Goal: Transaction & Acquisition: Download file/media

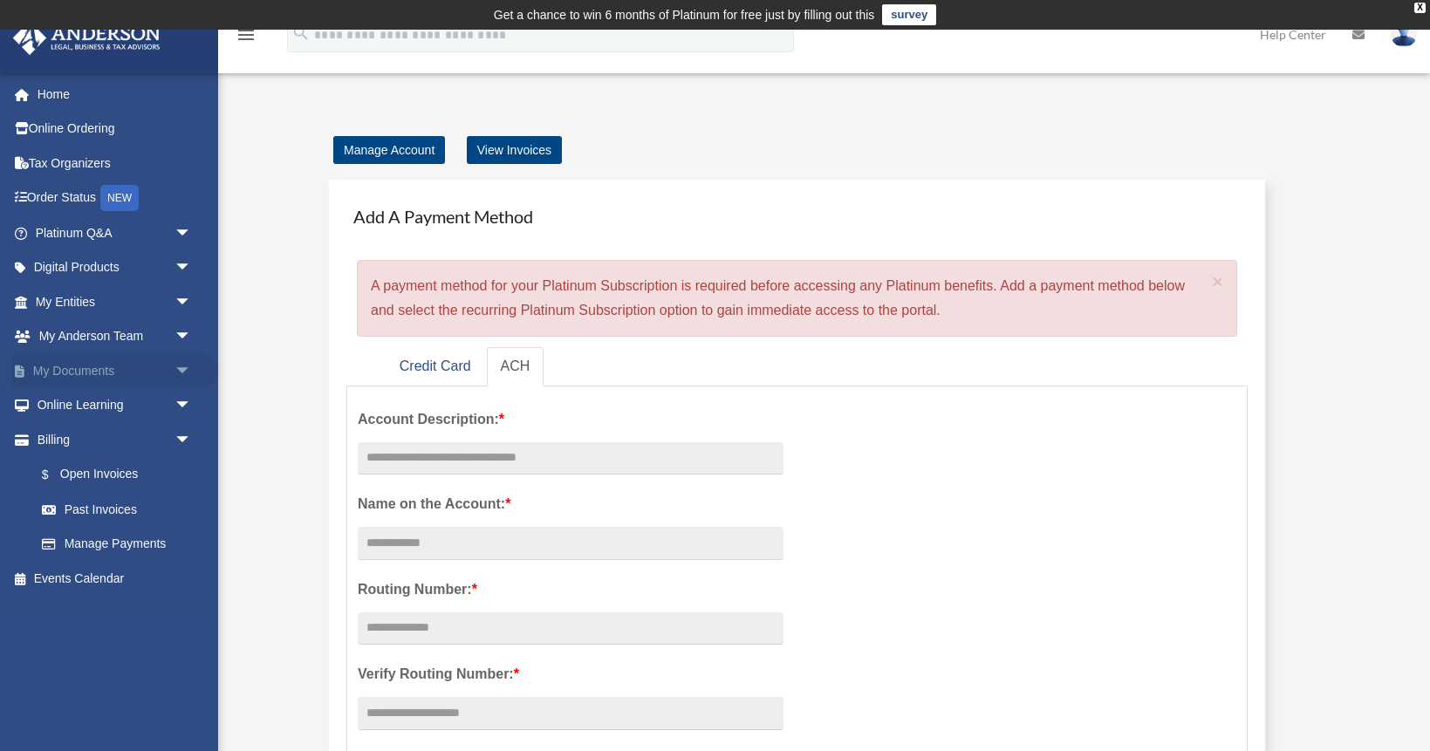
click at [168, 366] on link "My Documents arrow_drop_down" at bounding box center [115, 370] width 206 height 35
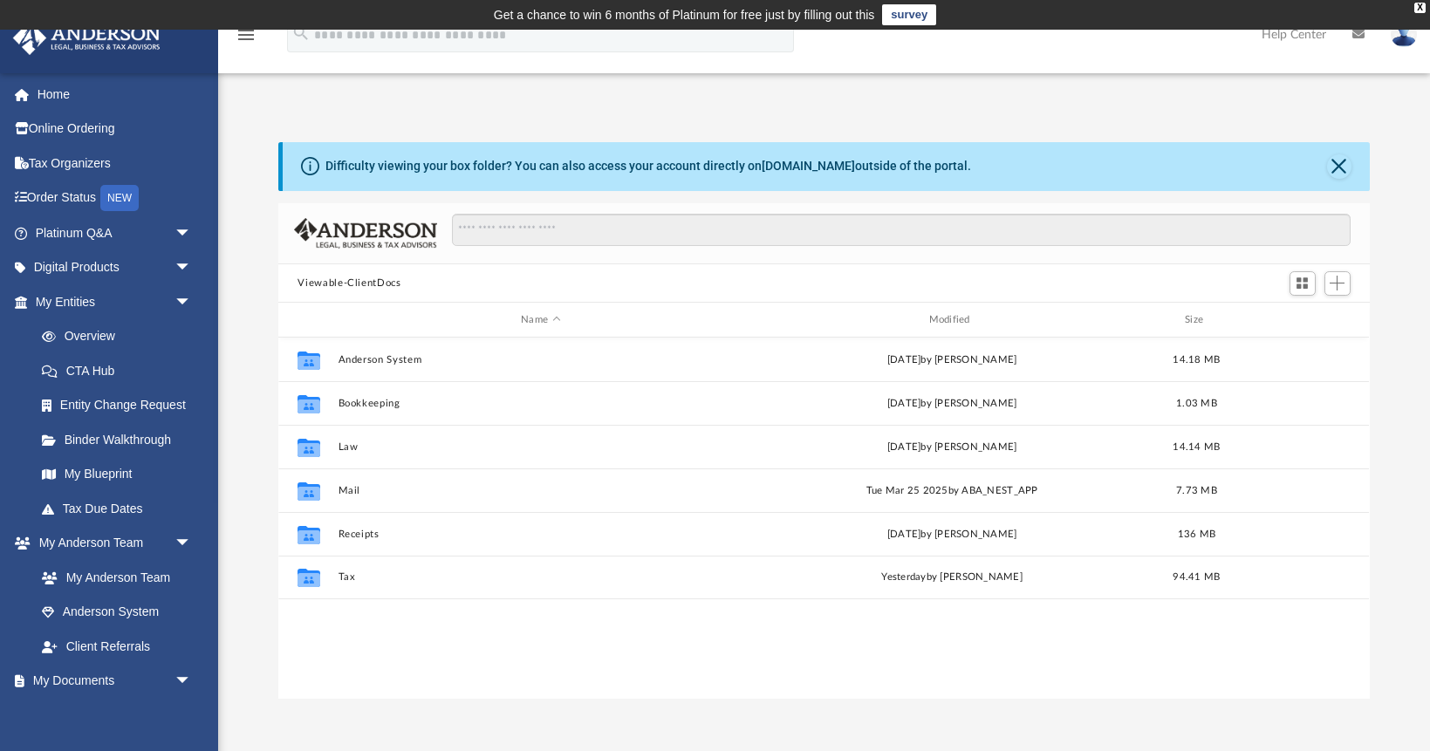
scroll to position [396, 1091]
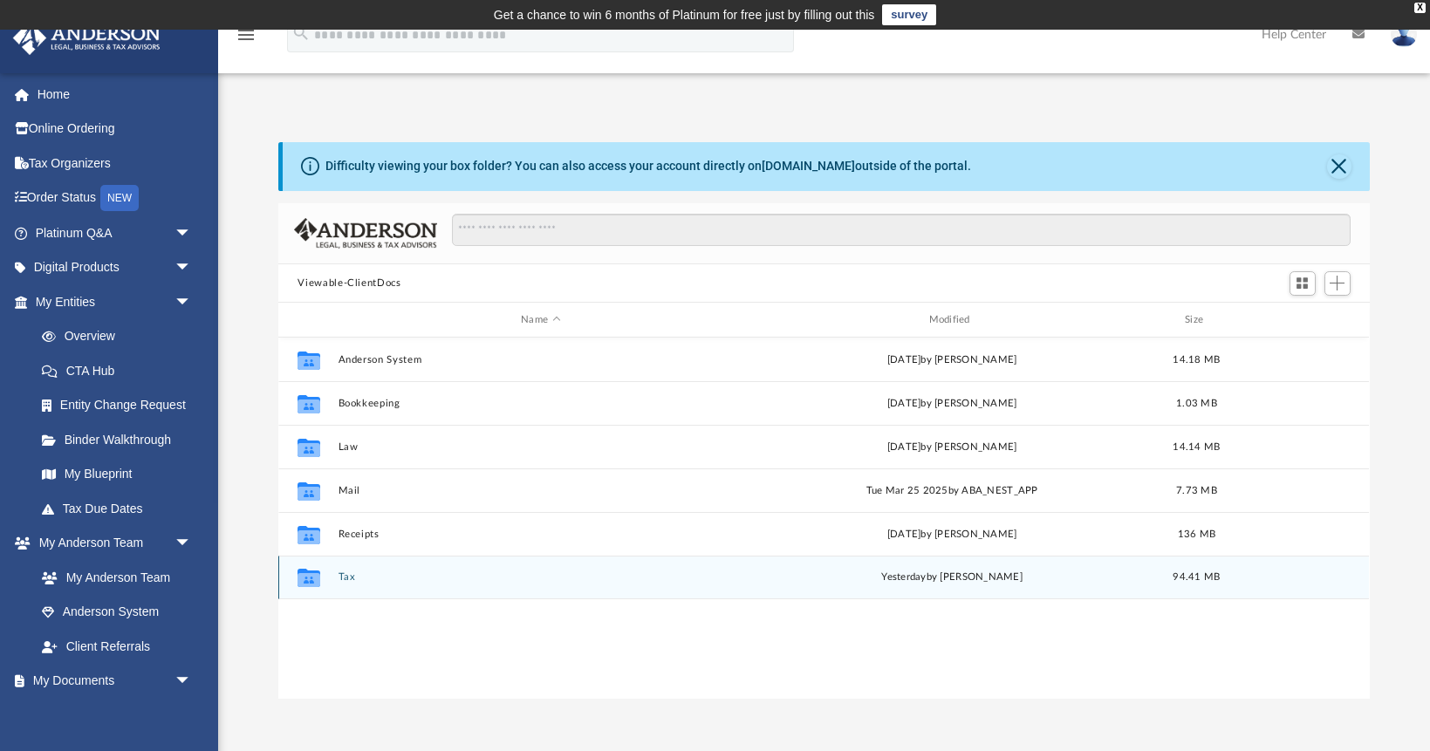
click at [353, 578] on button "Tax" at bounding box center [540, 576] width 404 height 11
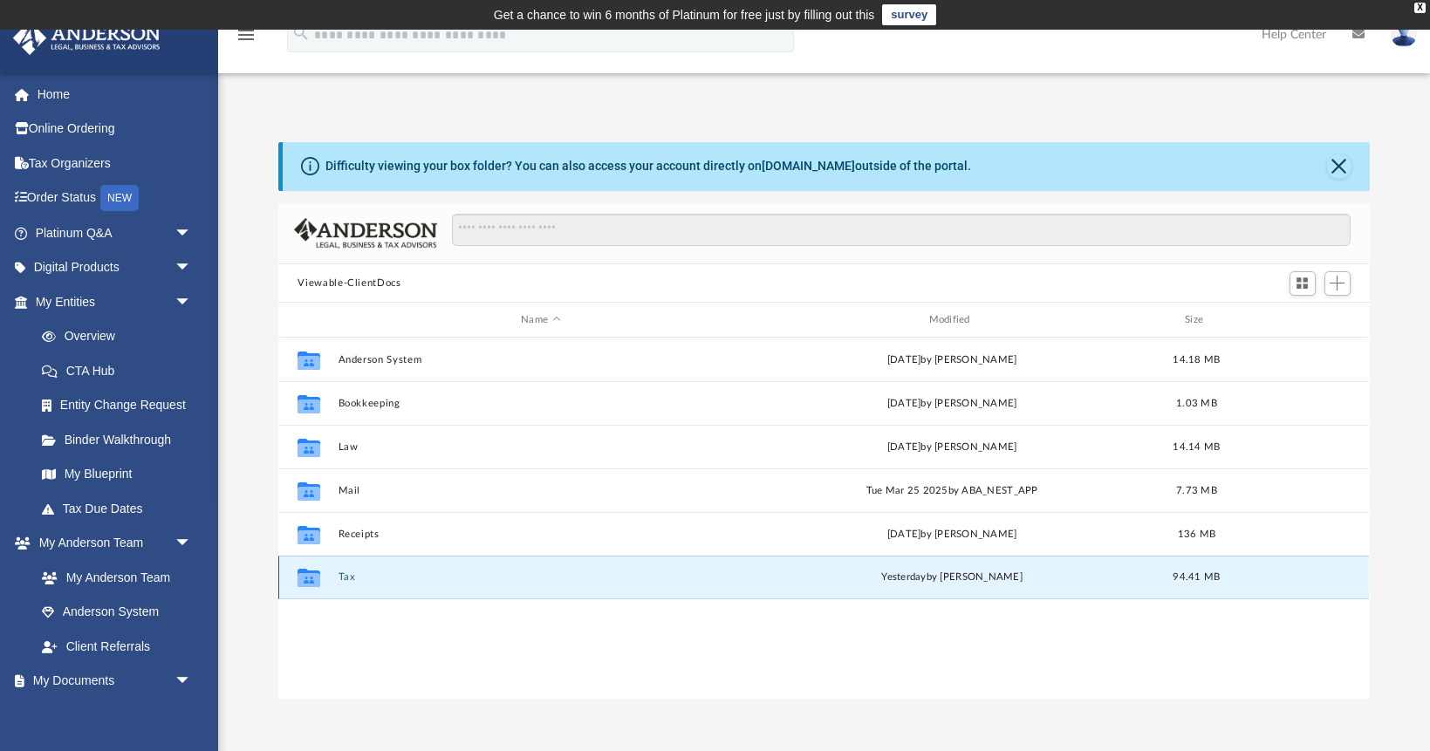
click at [353, 578] on button "Tax" at bounding box center [540, 576] width 404 height 11
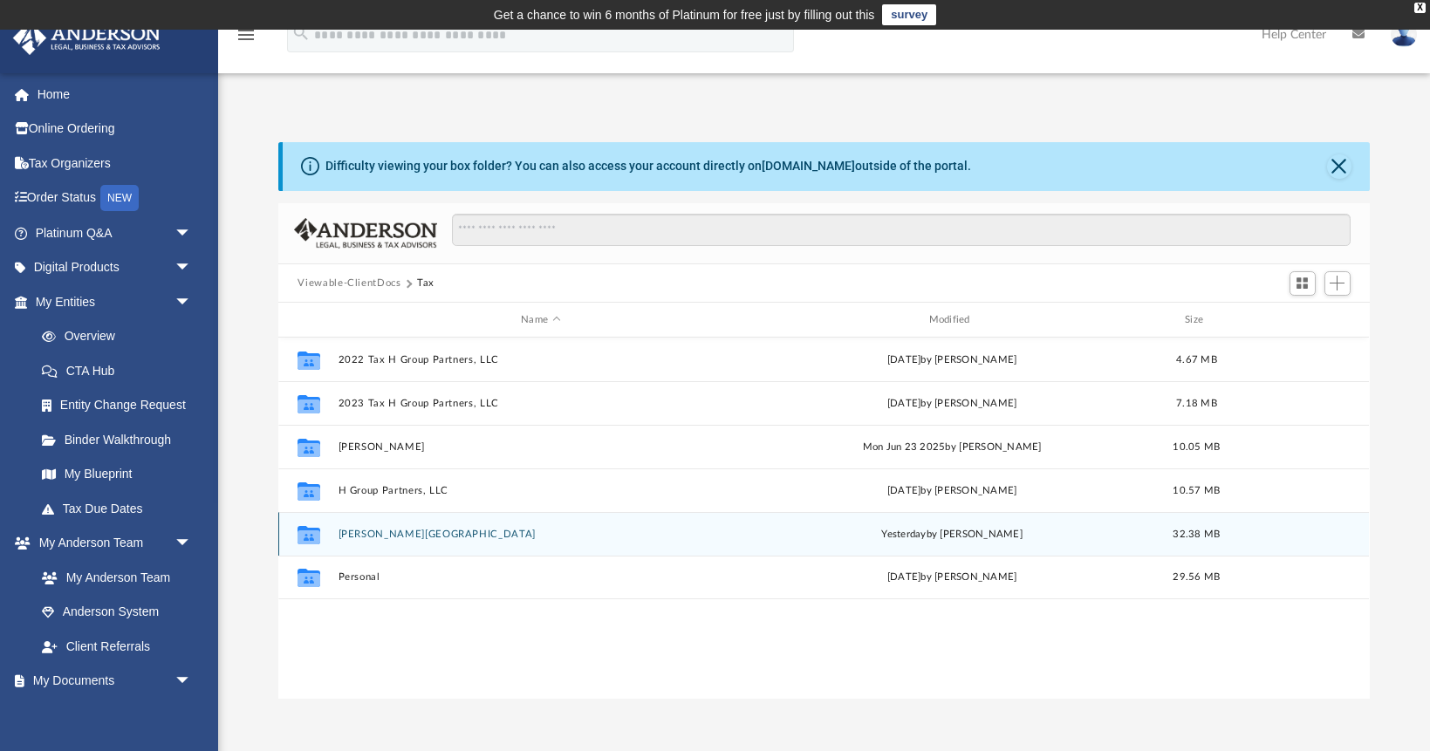
click at [397, 526] on div "Collaborated Folder Hinderscheid, Kayla yesterday by Jasmine Splunge 32.38 MB" at bounding box center [823, 534] width 1091 height 44
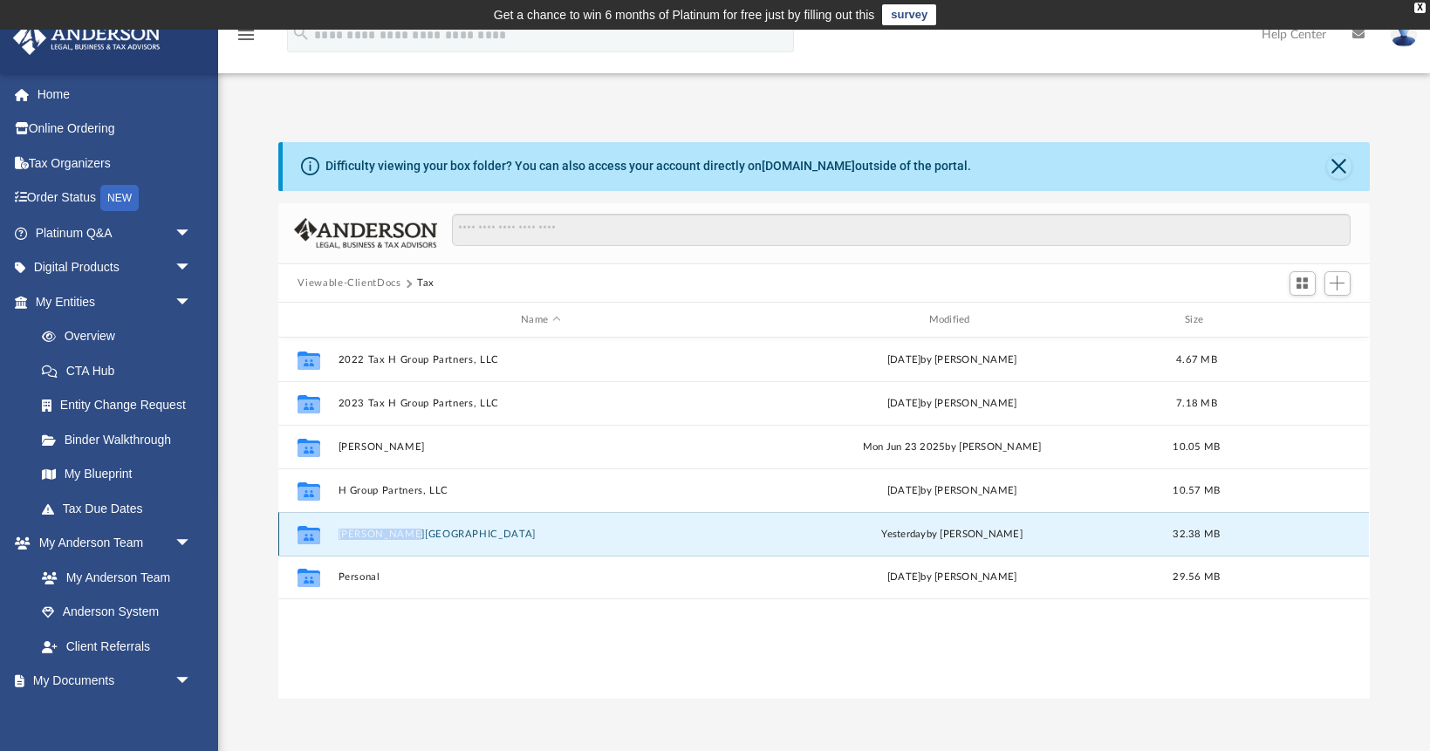
click at [397, 526] on div "Collaborated Folder Hinderscheid, Kayla yesterday by Jasmine Splunge 32.38 MB" at bounding box center [823, 534] width 1091 height 44
click at [427, 535] on button "Hinderscheid, Kayla" at bounding box center [540, 534] width 404 height 11
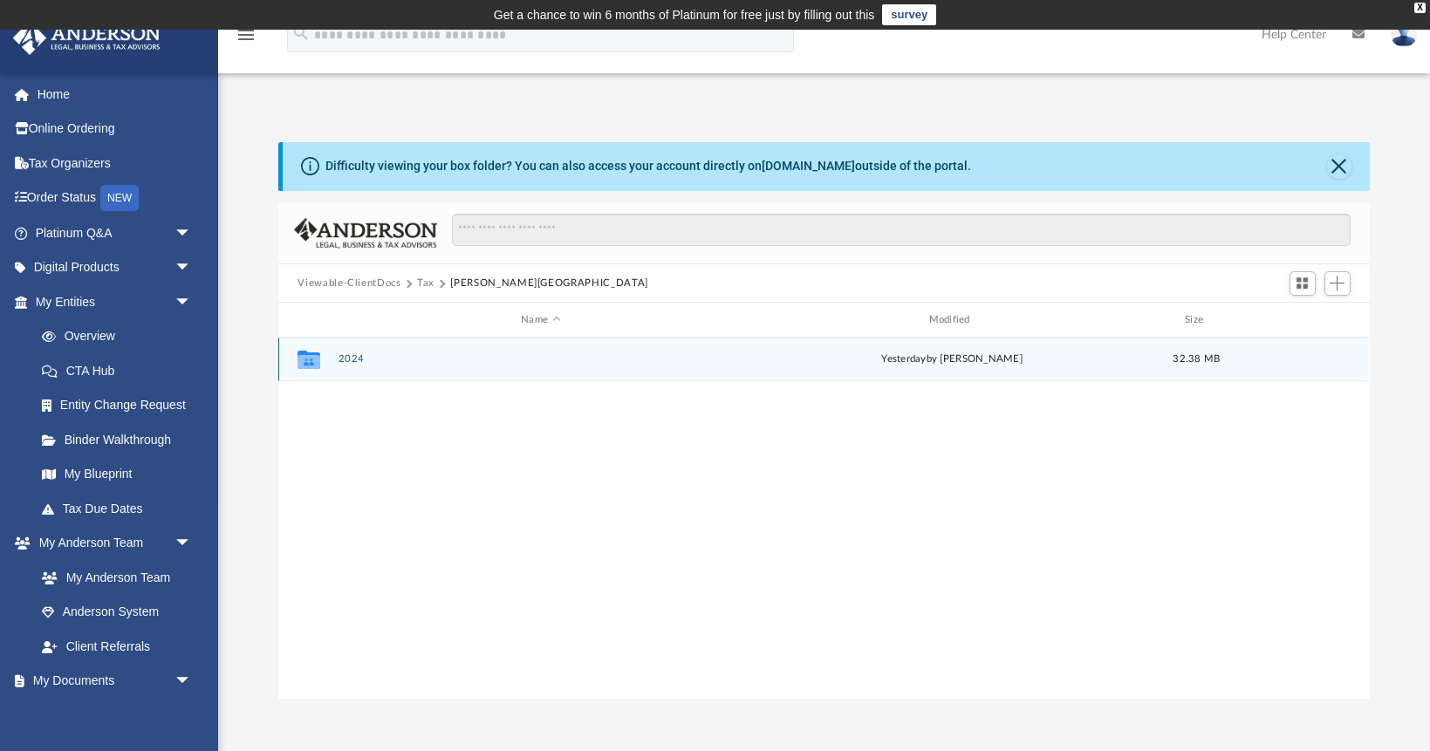
click at [359, 360] on button "2024" at bounding box center [540, 358] width 404 height 11
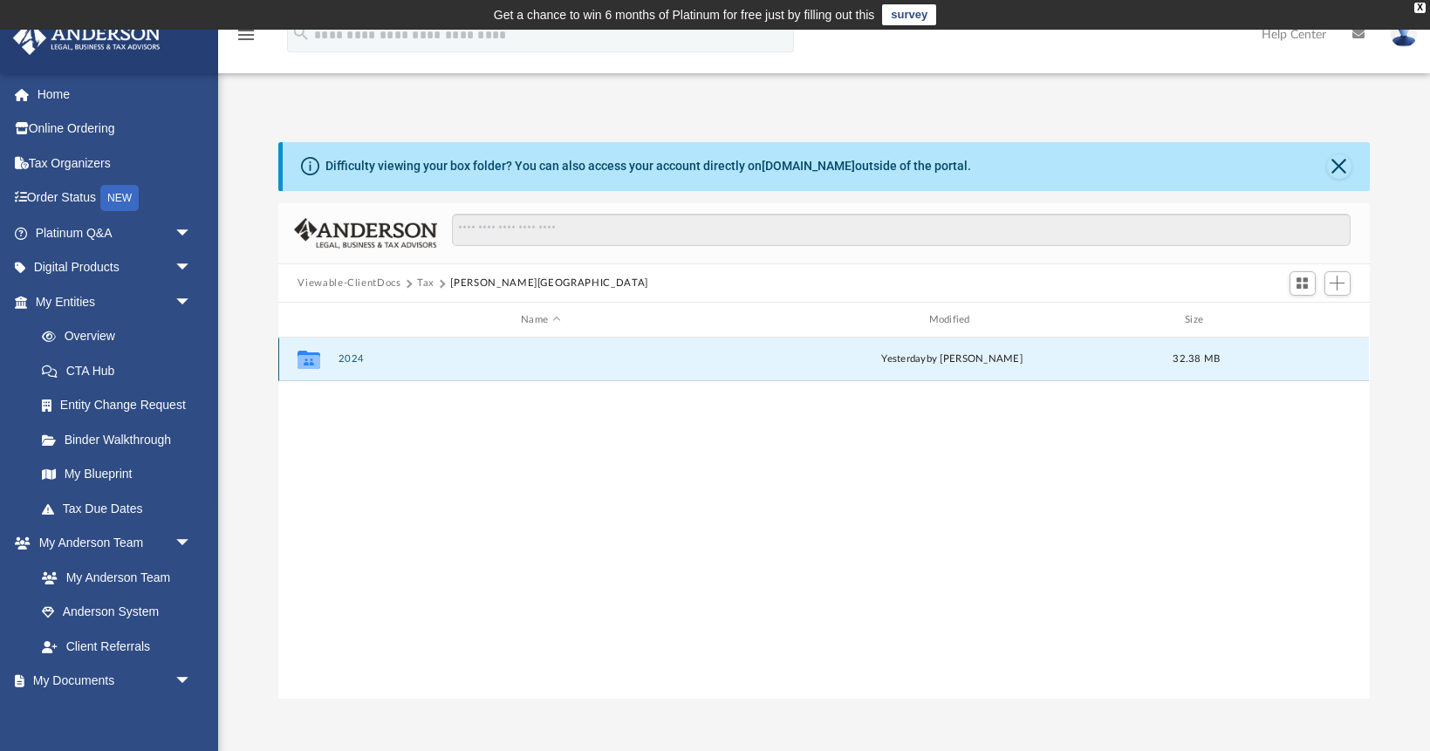
click at [359, 360] on button "2024" at bounding box center [540, 358] width 404 height 11
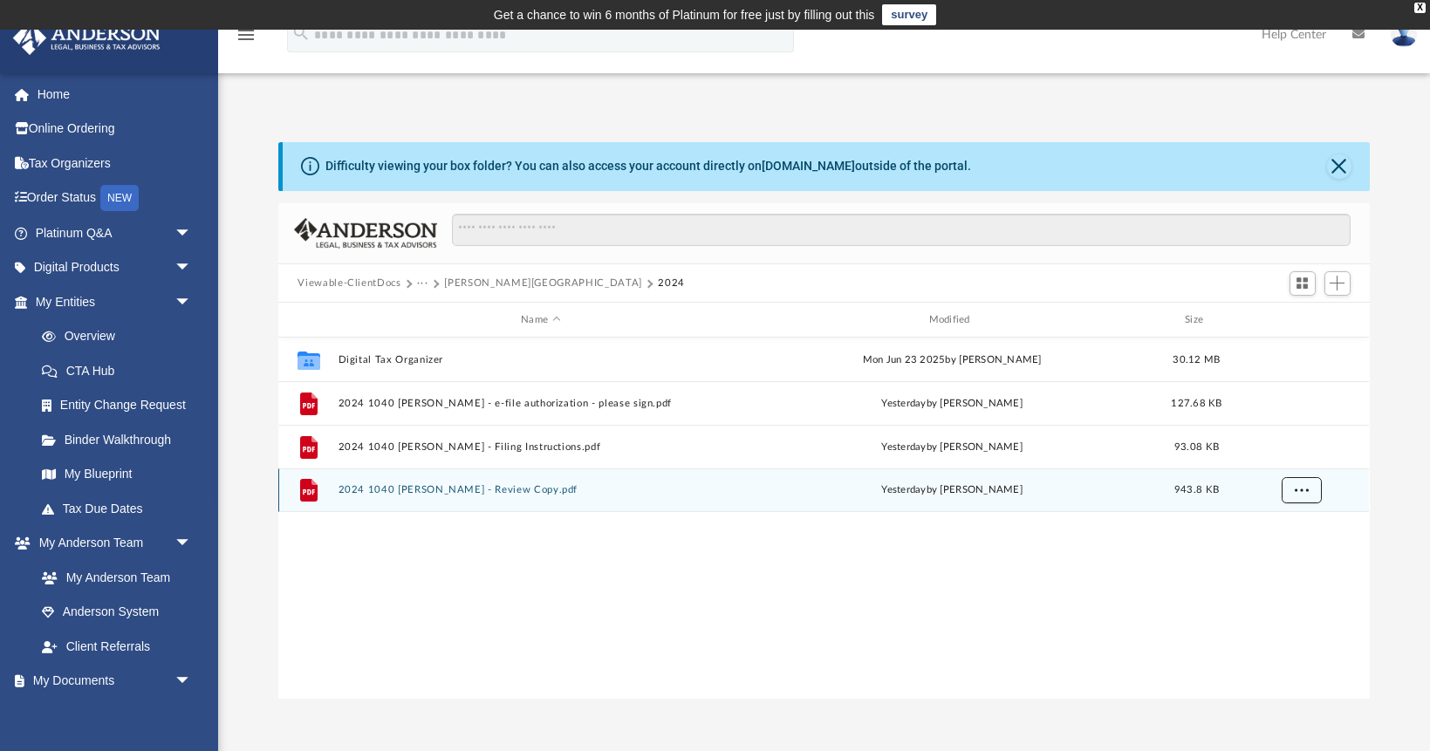
click at [1317, 490] on button "More options" at bounding box center [1302, 490] width 40 height 26
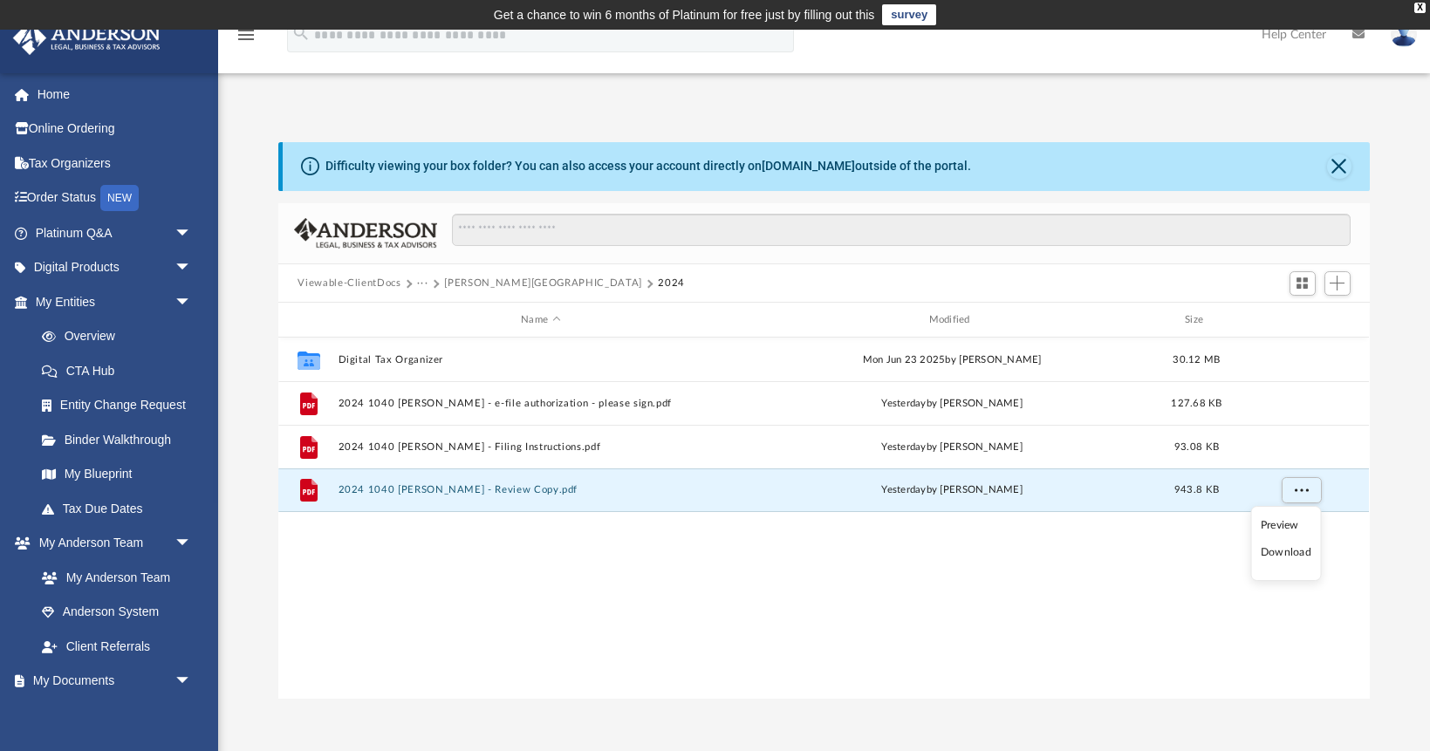
click at [1282, 554] on li "Download" at bounding box center [1286, 553] width 51 height 18
